Goal: Task Accomplishment & Management: Use online tool/utility

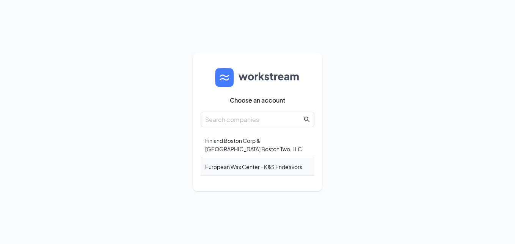
click at [253, 168] on div "European Wax Center - K&S Endeavors" at bounding box center [258, 167] width 114 height 18
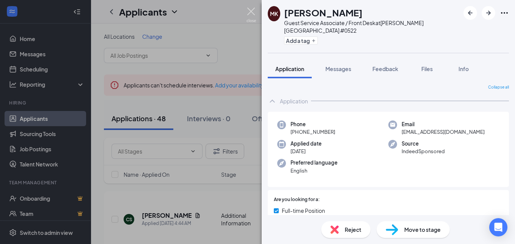
click at [250, 12] on img at bounding box center [251, 15] width 9 height 15
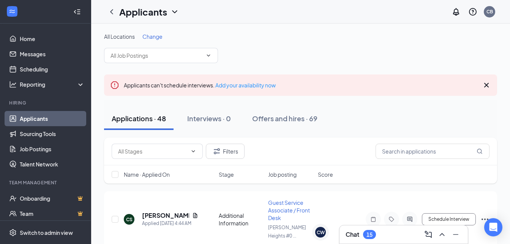
click at [362, 236] on div "Chat 15" at bounding box center [360, 234] width 30 height 9
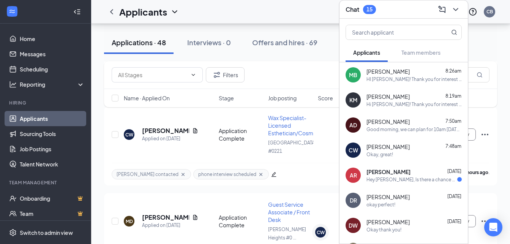
scroll to position [899, 0]
click at [172, 126] on h5 "[PERSON_NAME]" at bounding box center [165, 130] width 47 height 8
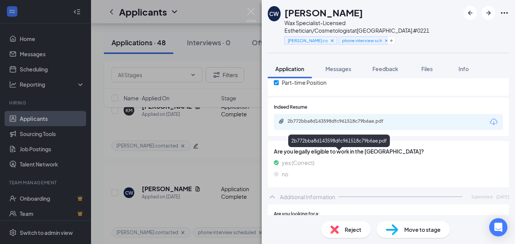
scroll to position [140, 0]
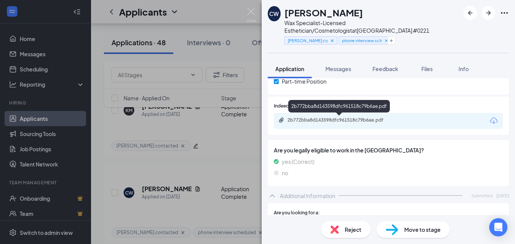
click at [357, 121] on div "2b772bba8d143598dfc961518c79b6ae.pdf" at bounding box center [341, 120] width 106 height 6
